Goal: Obtain resource: Download file/media

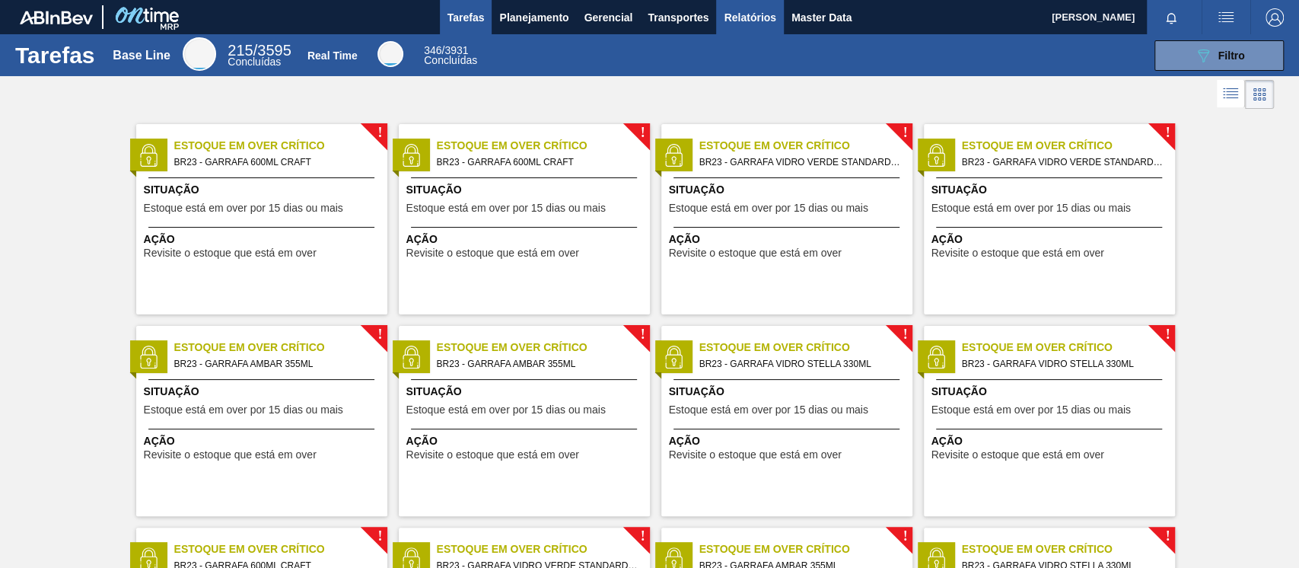
click at [742, 30] on button "Relatórios" at bounding box center [749, 17] width 67 height 34
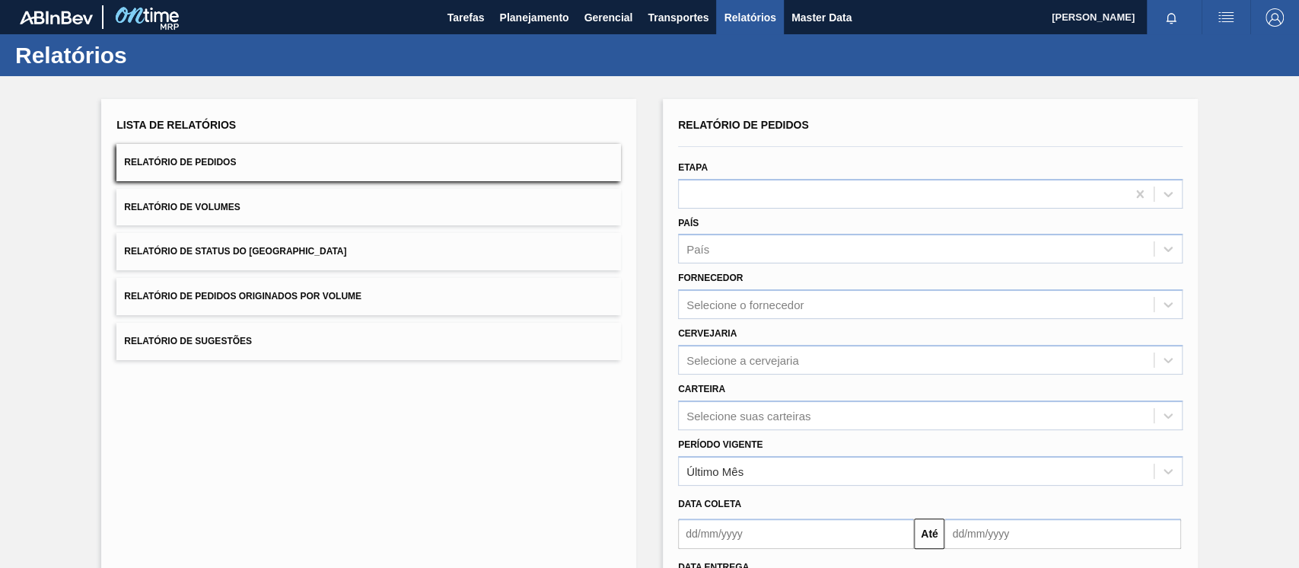
click at [268, 298] on span "Relatório de Pedidos Originados por Volume" at bounding box center [242, 296] width 237 height 11
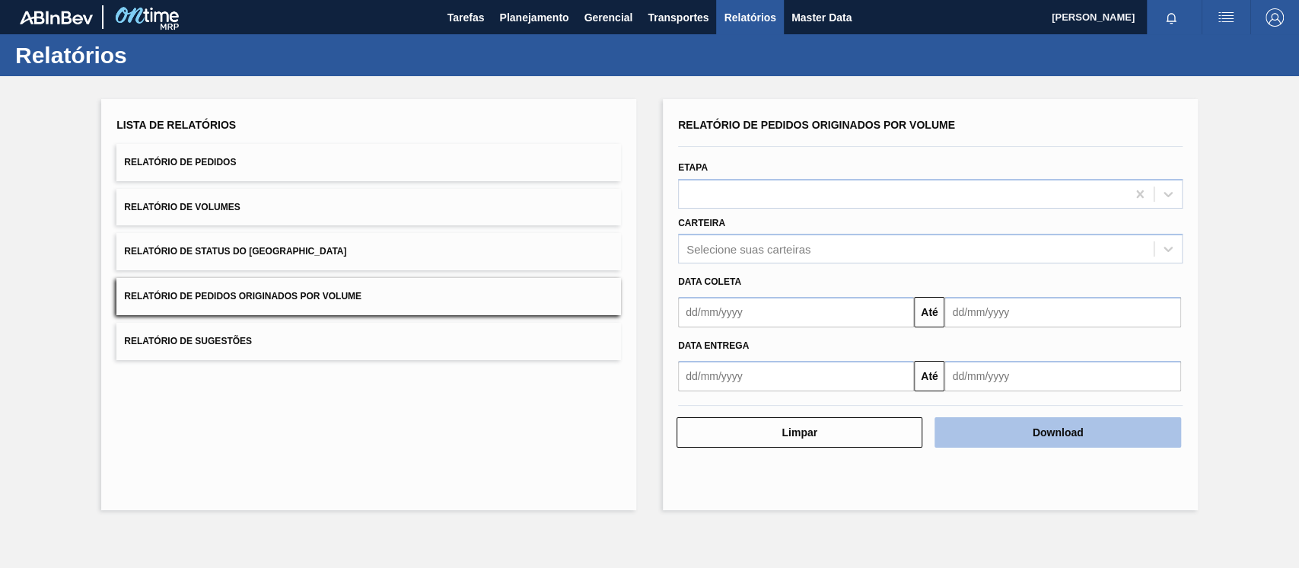
click at [1050, 440] on button "Download" at bounding box center [1058, 432] width 246 height 30
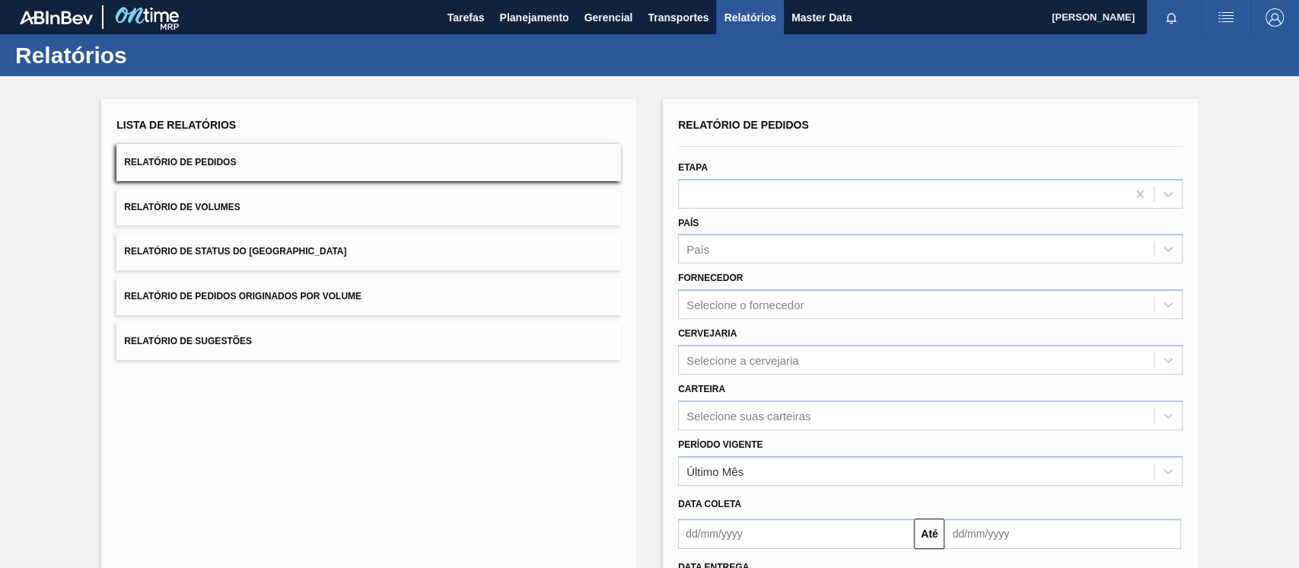
click at [235, 301] on button "Relatório de Pedidos Originados por Volume" at bounding box center [368, 296] width 505 height 37
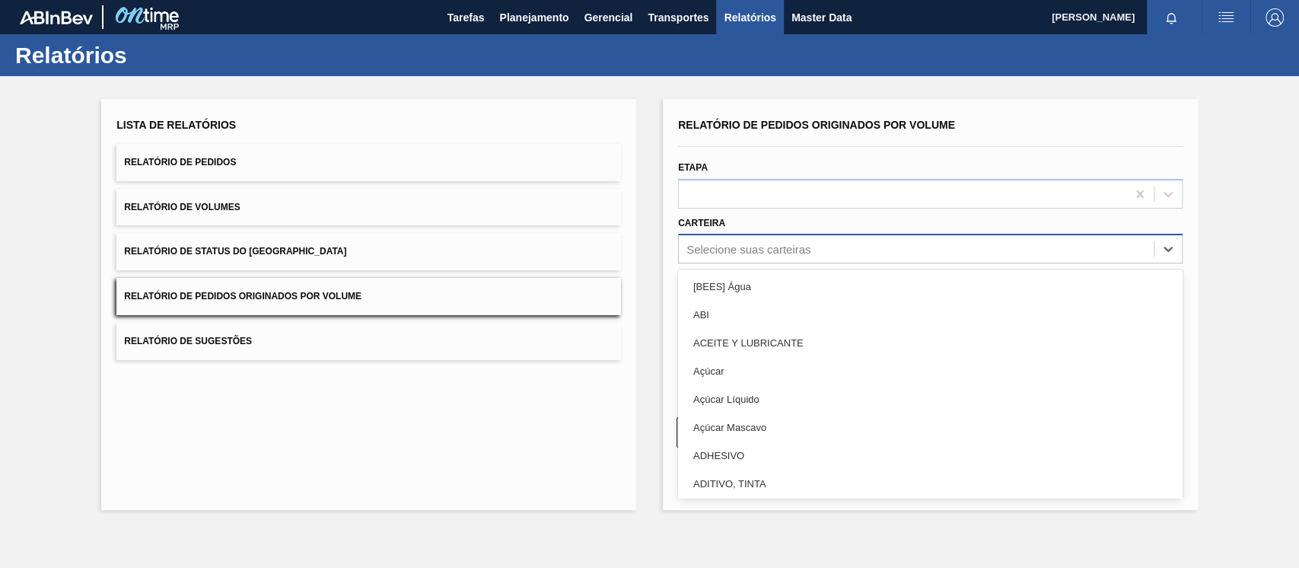
click at [709, 247] on div "Selecione suas carteiras" at bounding box center [748, 249] width 124 height 13
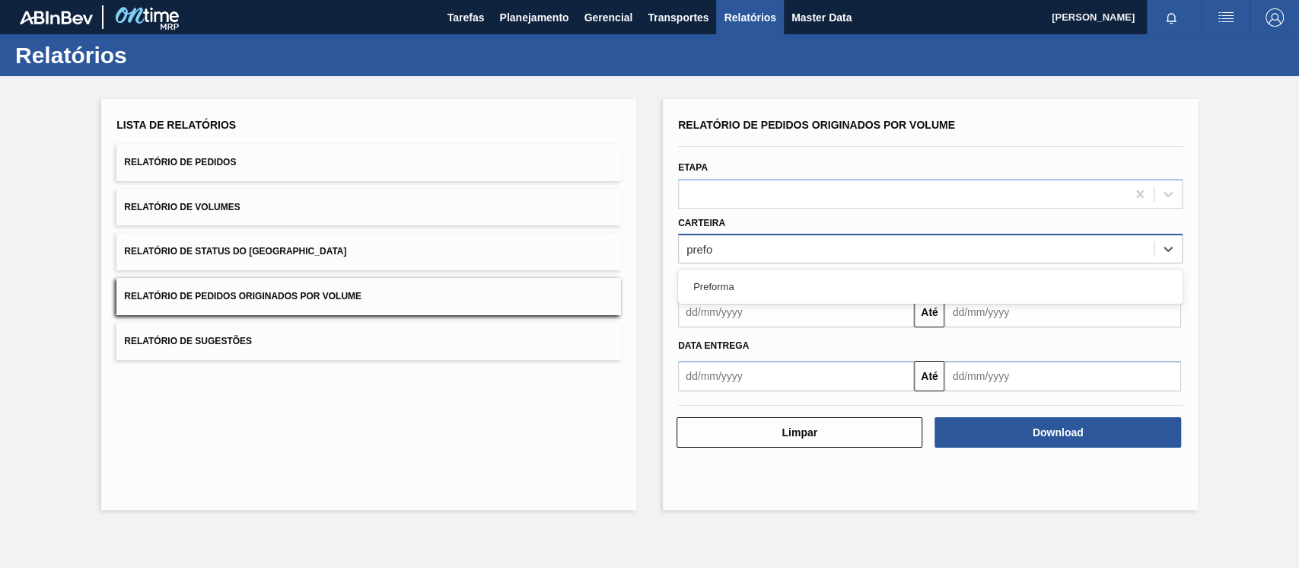
type input "prefor"
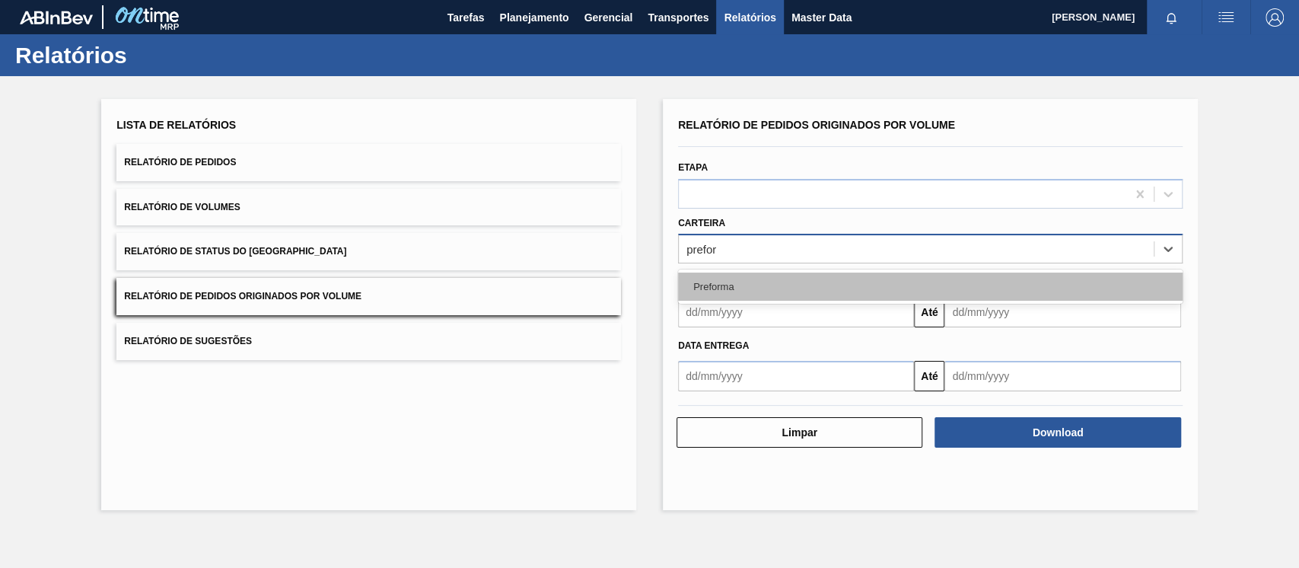
click at [707, 292] on div "Preforma" at bounding box center [930, 286] width 505 height 28
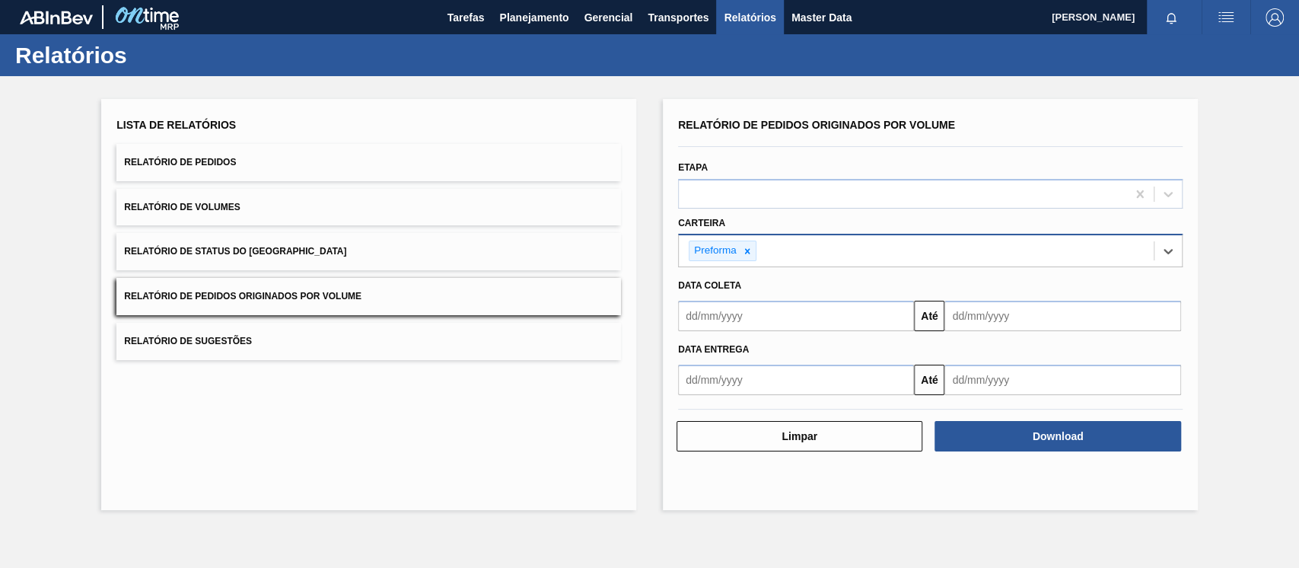
click at [709, 310] on input "text" at bounding box center [796, 316] width 236 height 30
click at [618, 393] on div "Lista de Relatórios Relatório de Pedidos Relatório de Volumes Relatório de Stat…" at bounding box center [368, 304] width 535 height 411
click at [761, 326] on input "text" at bounding box center [796, 316] width 236 height 30
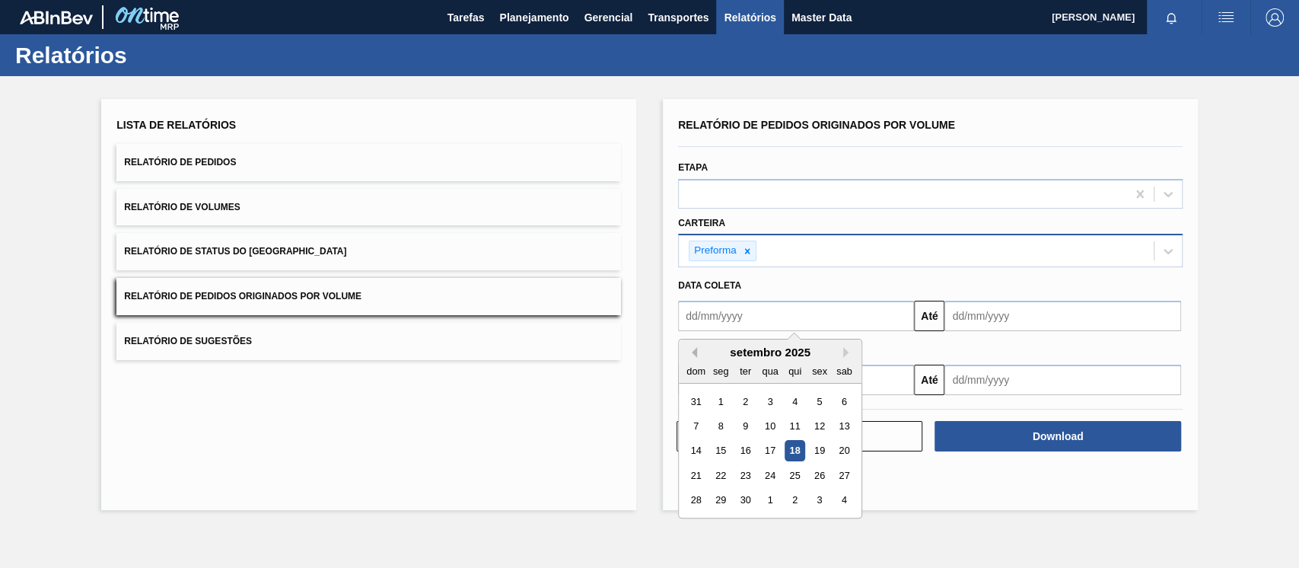
click at [695, 351] on button "Previous Month" at bounding box center [691, 352] width 11 height 11
click at [817, 398] on div "1" at bounding box center [819, 401] width 21 height 21
type input "[DATE]"
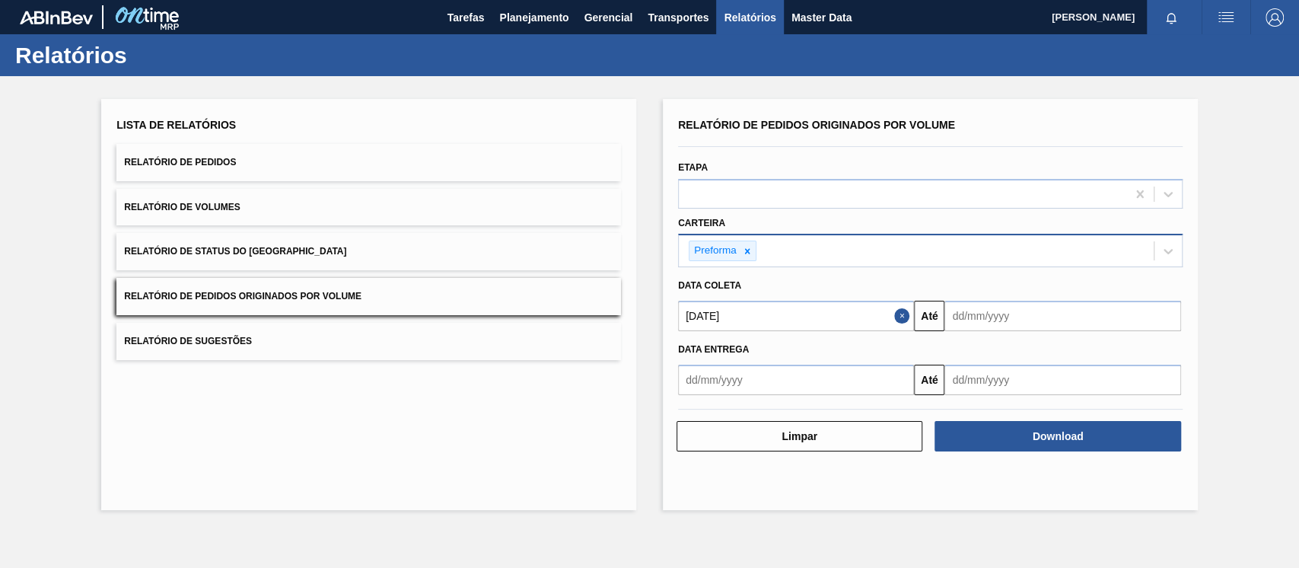
click at [965, 326] on input "text" at bounding box center [1062, 316] width 236 height 30
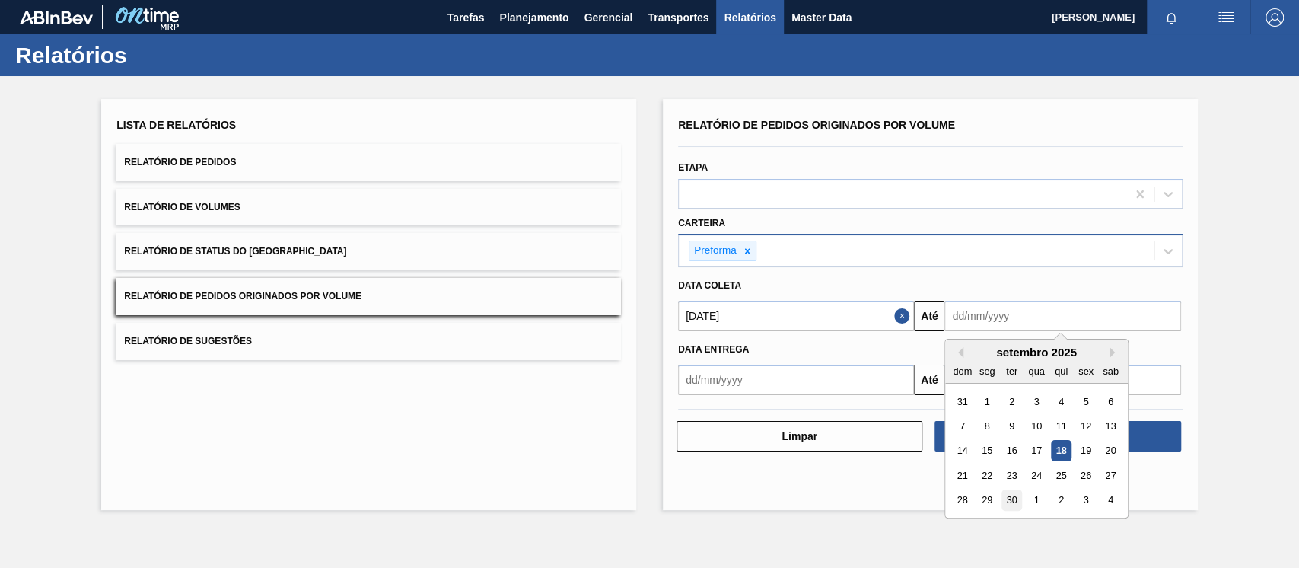
click at [1016, 497] on div "30" at bounding box center [1012, 500] width 21 height 21
type input "[DATE]"
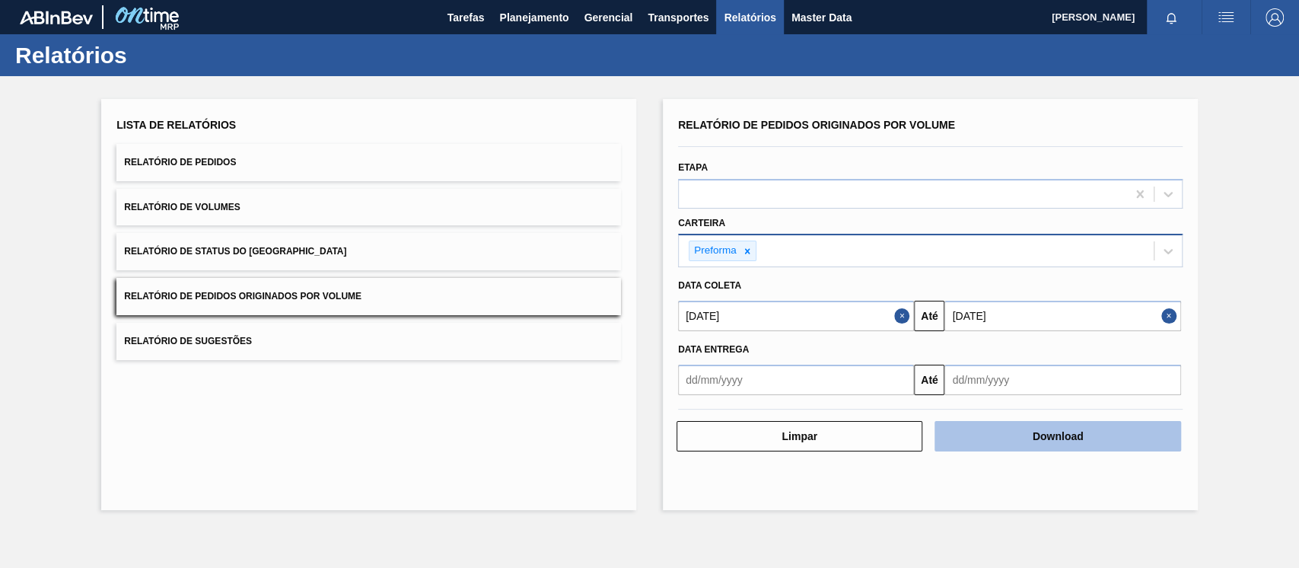
click at [989, 429] on button "Download" at bounding box center [1058, 436] width 246 height 30
